Goal: Task Accomplishment & Management: Complete application form

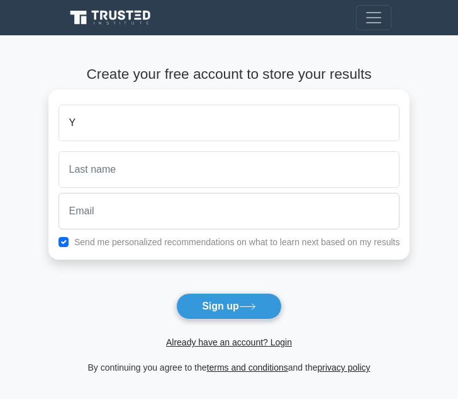
type input "Y"
click at [176, 293] on button "Sign up" at bounding box center [229, 306] width 106 height 26
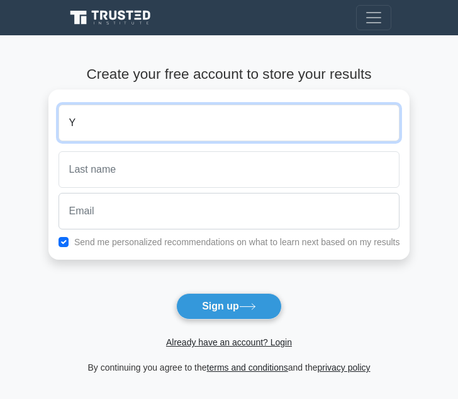
click at [91, 119] on input "Y" at bounding box center [230, 123] width 342 height 37
type input "t"
type input "Toyin"
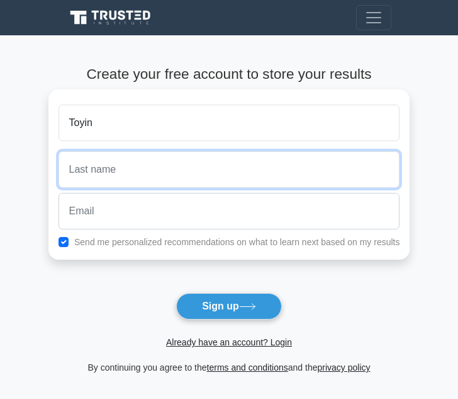
click at [159, 164] on input "text" at bounding box center [230, 169] width 342 height 37
type input "Oluwole"
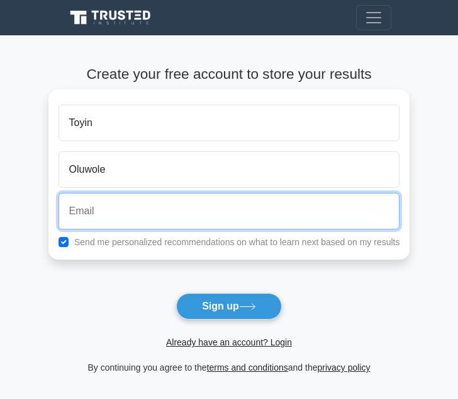
click at [120, 225] on input "email" at bounding box center [230, 211] width 342 height 37
click at [153, 211] on input "toyinoluwoleagnes" at bounding box center [230, 211] width 342 height 37
click at [166, 210] on input "toyinoluwoleagnes3@" at bounding box center [230, 211] width 342 height 37
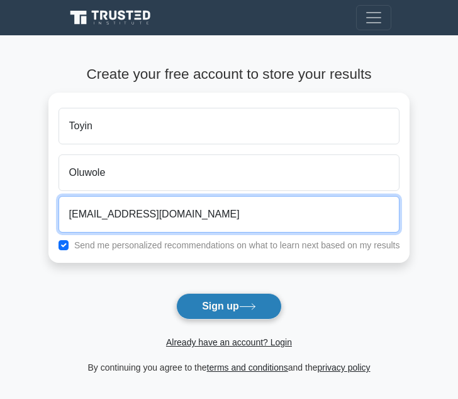
type input "toyinoluwoleagnes3@gmail.com"
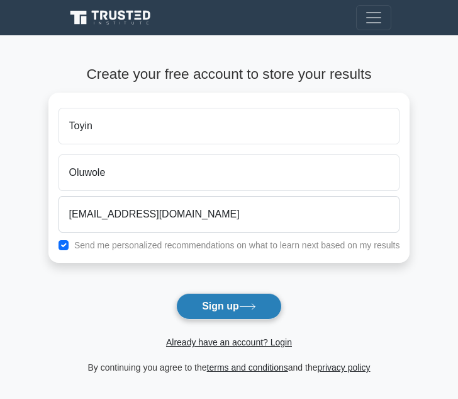
click at [229, 307] on button "Sign up" at bounding box center [229, 306] width 106 height 26
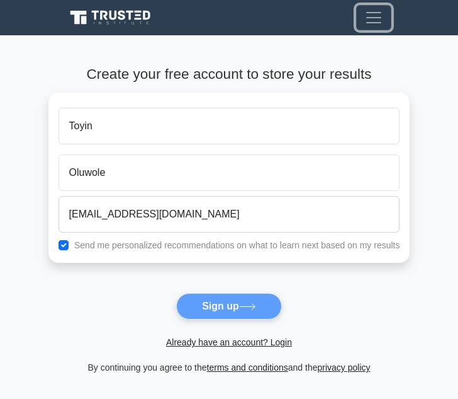
click at [381, 21] on span "Toggle navigation" at bounding box center [374, 17] width 19 height 19
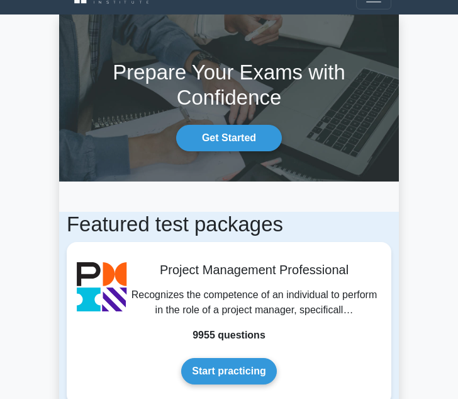
scroll to position [23, 0]
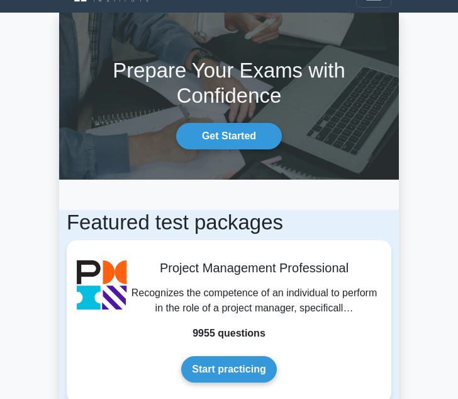
click at [235, 163] on section "Prepare Your Exams with Confidence Get Started" at bounding box center [229, 96] width 340 height 167
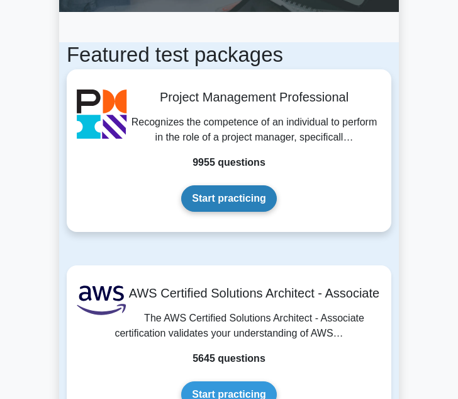
scroll to position [212, 0]
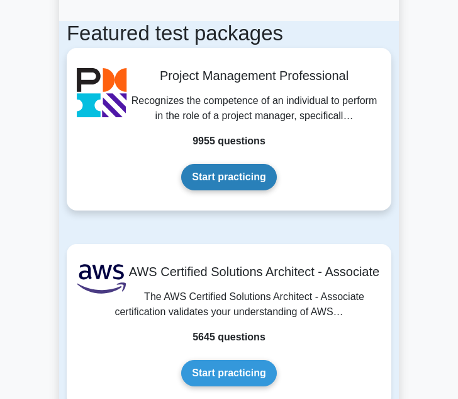
click at [215, 180] on link "Start practicing" at bounding box center [228, 177] width 95 height 26
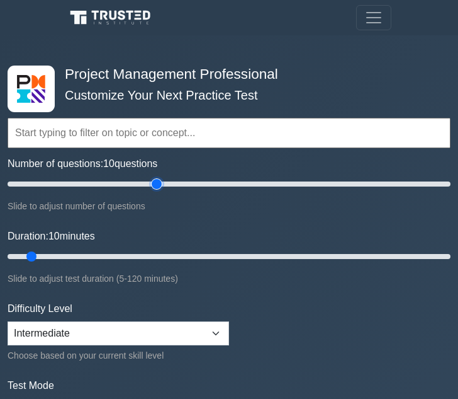
click at [156, 186] on input "Number of questions: 10 questions" at bounding box center [229, 183] width 443 height 15
type input "50"
click at [116, 181] on input "Number of questions: 50 questions" at bounding box center [229, 183] width 443 height 15
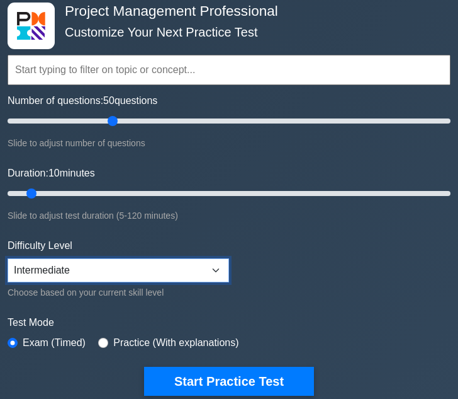
click at [215, 269] on select "Beginner Intermediate Expert" at bounding box center [119, 270] width 222 height 24
select select "beginner"
click at [8, 258] on select "Beginner Intermediate Expert" at bounding box center [119, 270] width 222 height 24
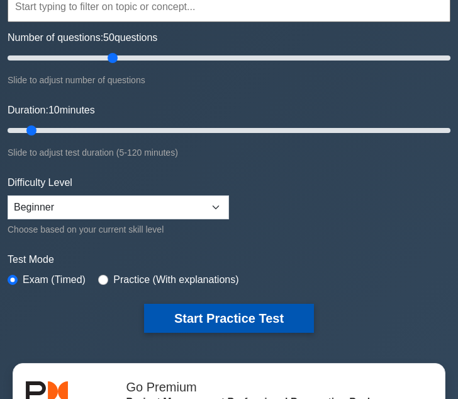
click at [196, 313] on button "Start Practice Test" at bounding box center [229, 317] width 170 height 29
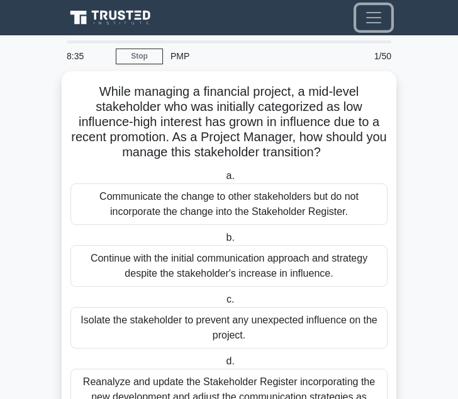
click at [385, 19] on button "Toggle navigation" at bounding box center [373, 17] width 35 height 25
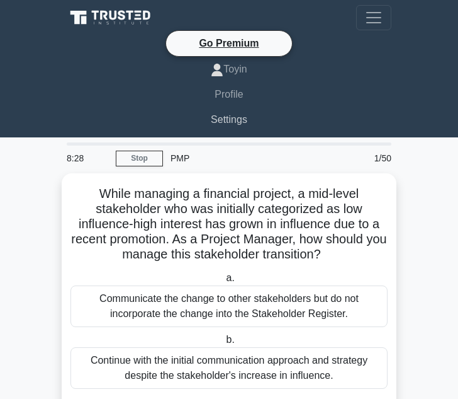
click at [224, 116] on link "Settings" at bounding box center [229, 119] width 325 height 25
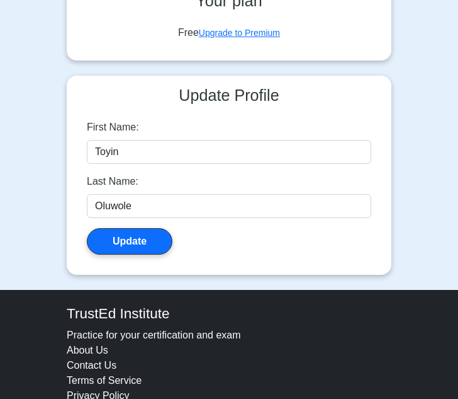
scroll to position [189, 0]
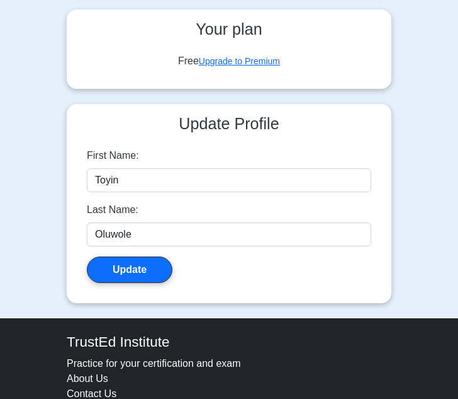
click at [186, 64] on div "Free Upgrade to Premium" at bounding box center [229, 61] width 285 height 15
drag, startPoint x: 186, startPoint y: 64, endPoint x: 193, endPoint y: 67, distance: 7.3
click at [193, 67] on div "Free Upgrade to Premium" at bounding box center [229, 61] width 285 height 15
click at [261, 69] on div "Free Upgrade to Premium" at bounding box center [229, 61] width 285 height 15
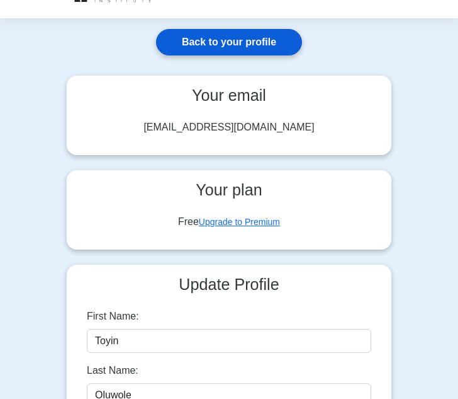
scroll to position [0, 0]
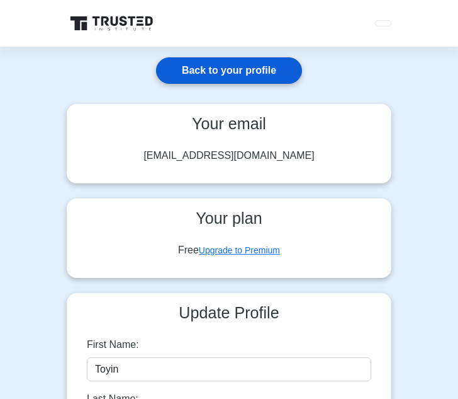
click at [217, 77] on link "Back to your profile" at bounding box center [229, 70] width 146 height 26
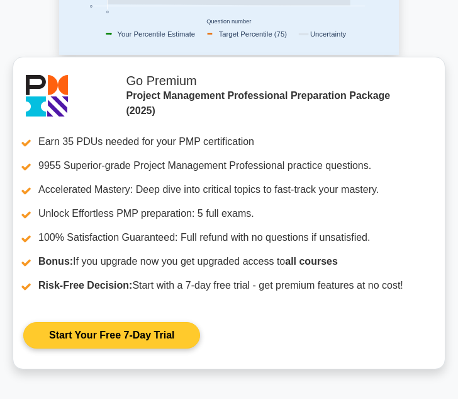
scroll to position [441, 0]
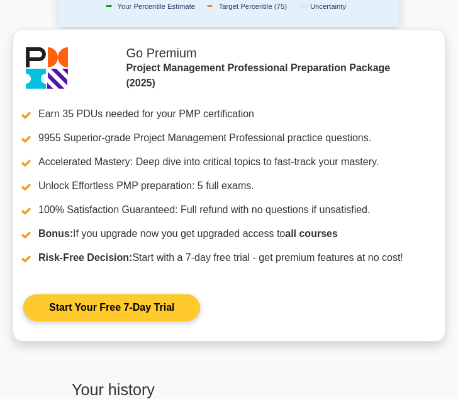
click at [147, 310] on link "Start Your Free 7-Day Trial" at bounding box center [111, 307] width 177 height 26
